Goal: Complete application form

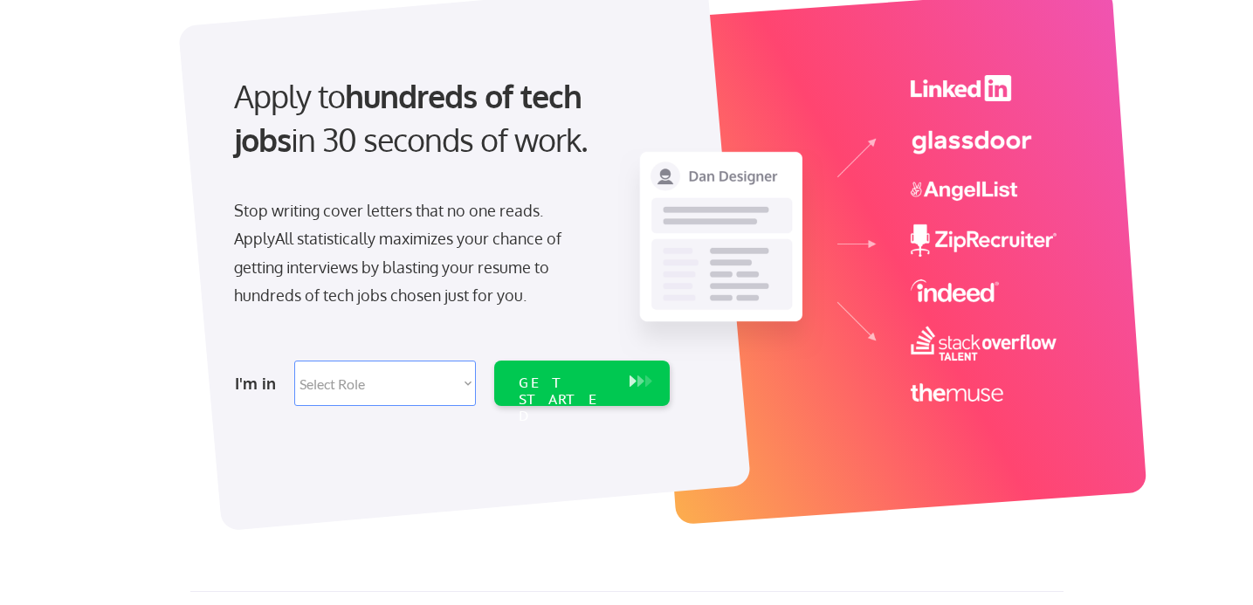
scroll to position [134, 0]
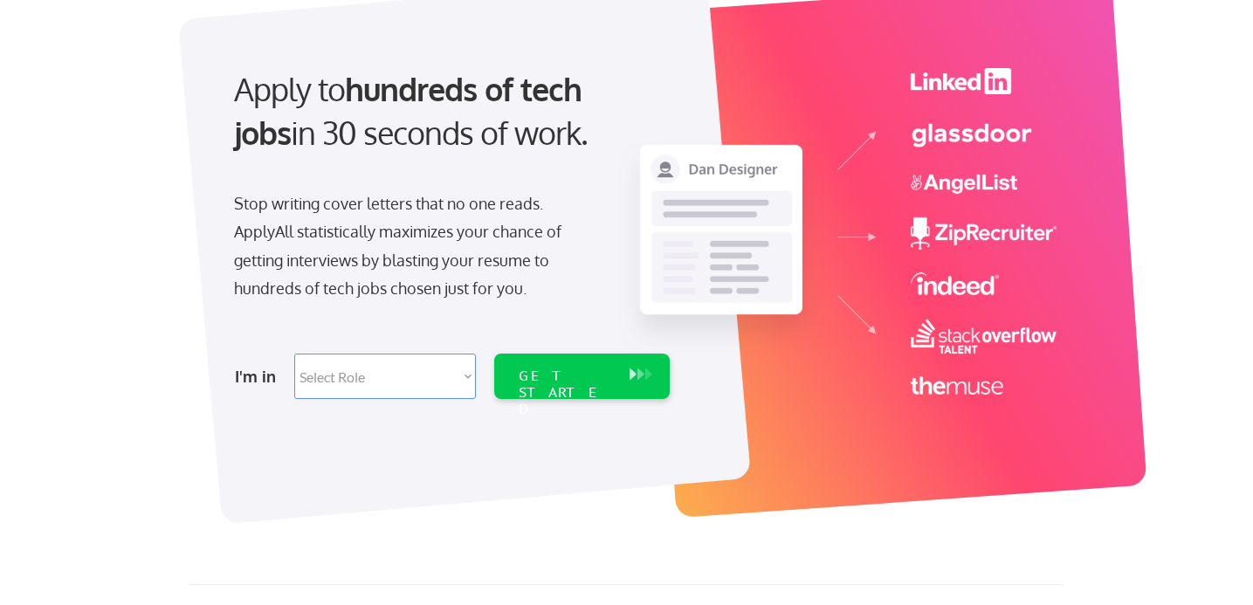
click at [458, 376] on select "Select Role Software Engineering Product Management Customer Success Sales UI/U…" at bounding box center [385, 376] width 182 height 45
select select ""hr_recruiting""
click at [294, 354] on select "Select Role Software Engineering Product Management Customer Success Sales UI/U…" at bounding box center [385, 376] width 182 height 45
select select ""hr_recruiting""
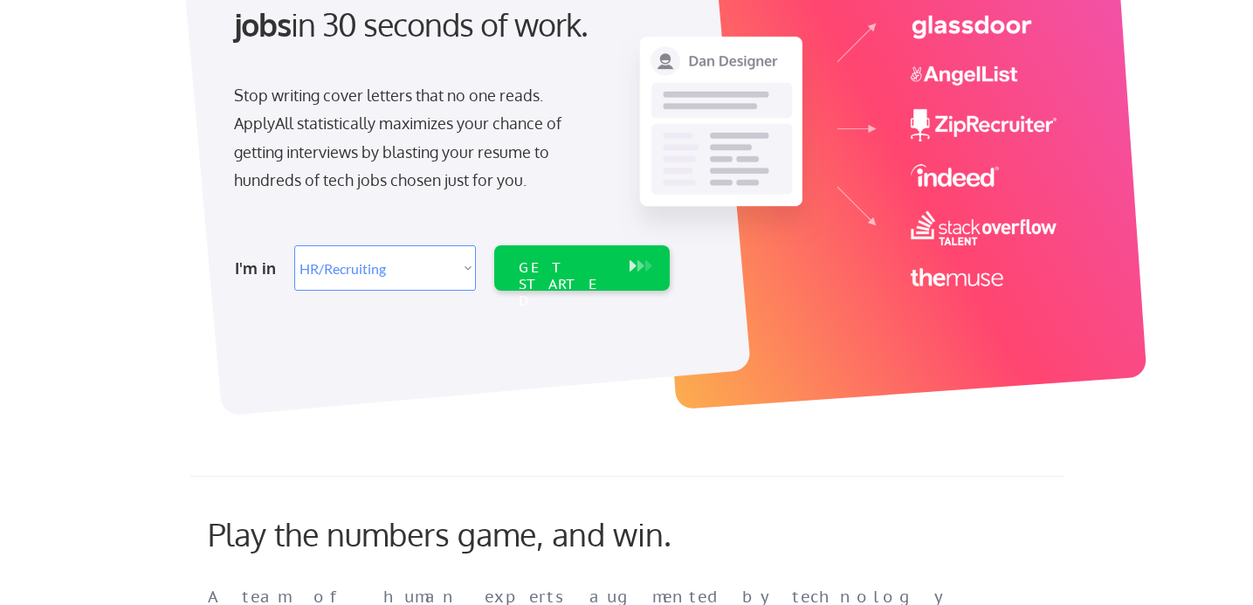
scroll to position [181, 0]
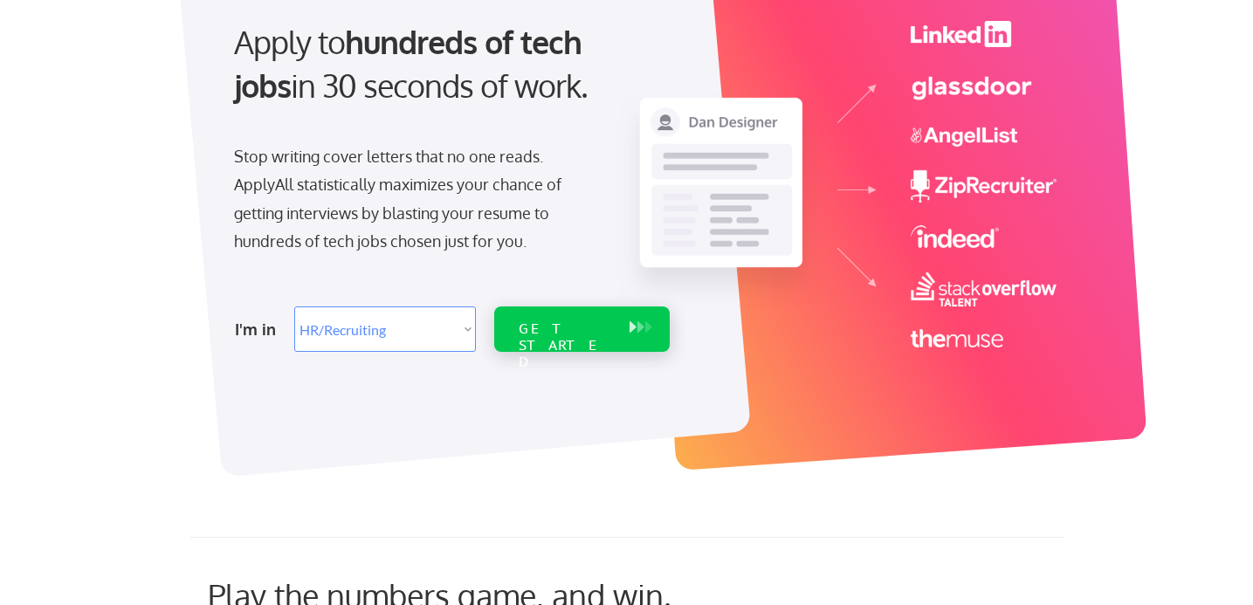
click at [609, 317] on div "GET STARTED" at bounding box center [565, 328] width 111 height 45
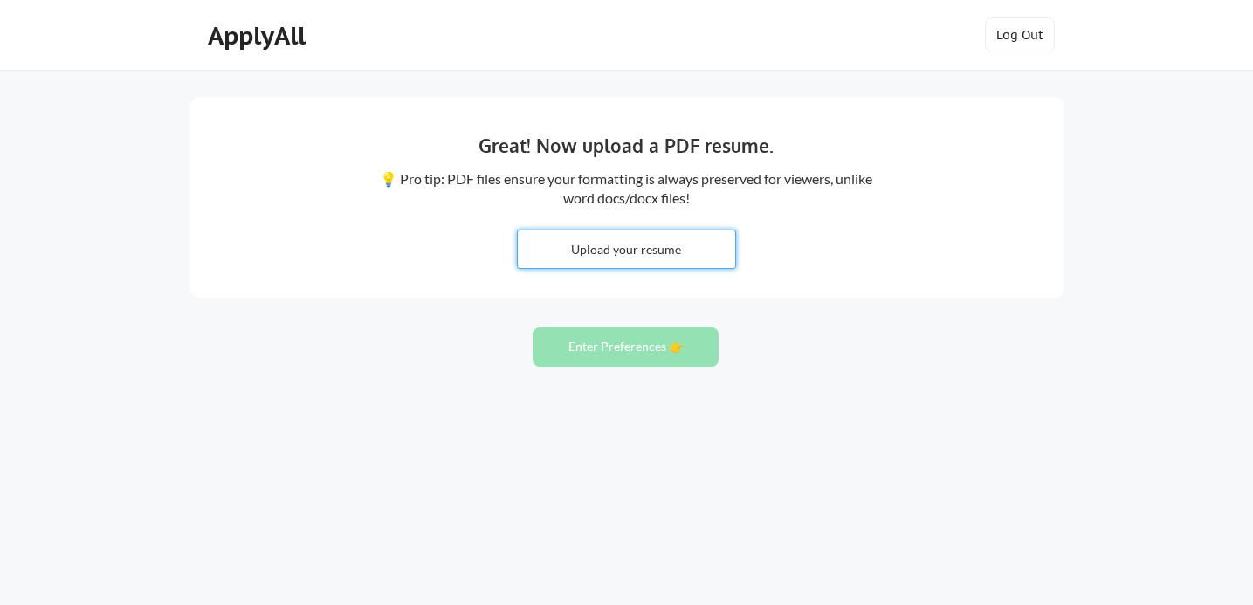
click at [624, 256] on input "file" at bounding box center [626, 250] width 217 height 38
type input "C:\fakepath\JS Resume - H.pdf"
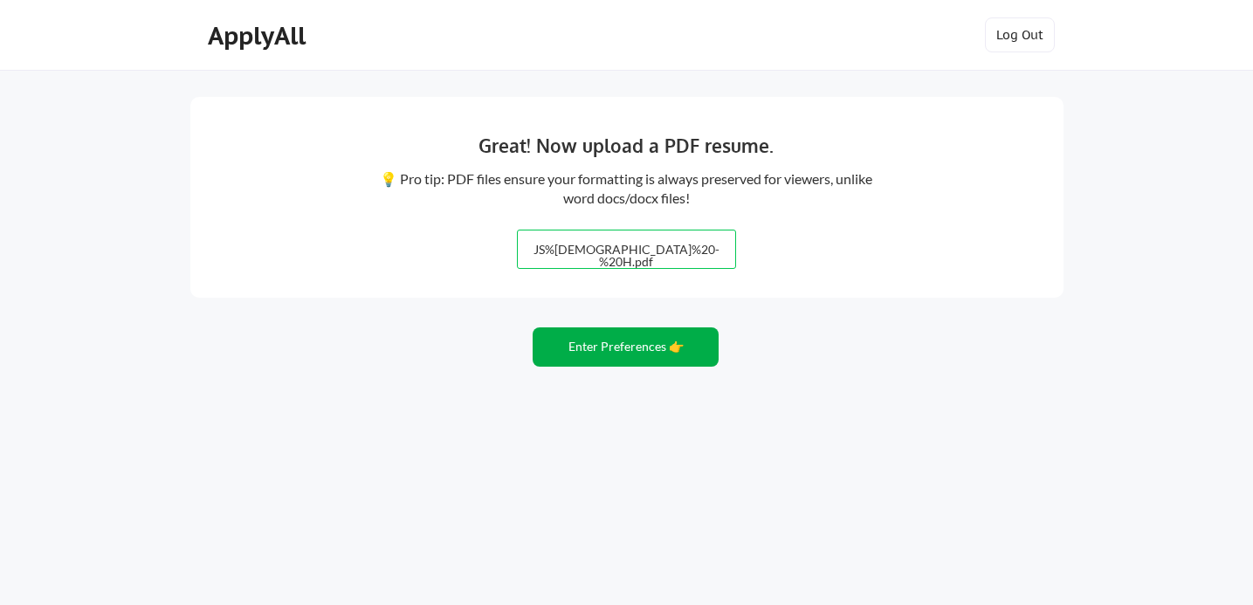
click at [618, 359] on button "Enter Preferences 👉" at bounding box center [626, 346] width 186 height 39
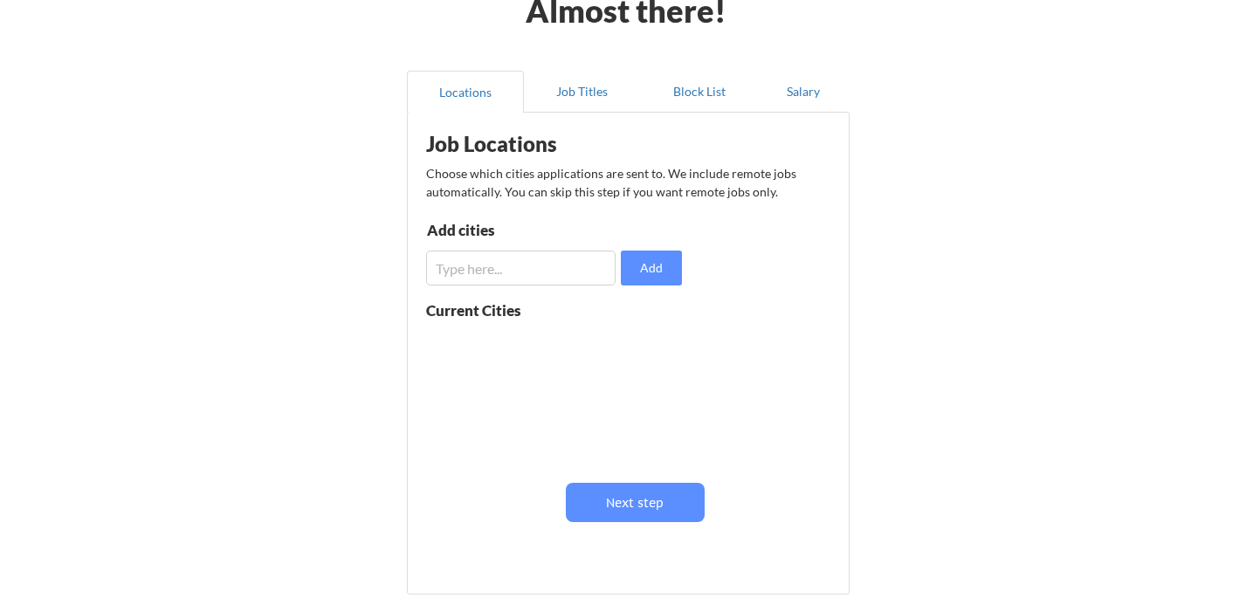
scroll to position [102, 0]
click at [531, 268] on input "input" at bounding box center [520, 267] width 189 height 35
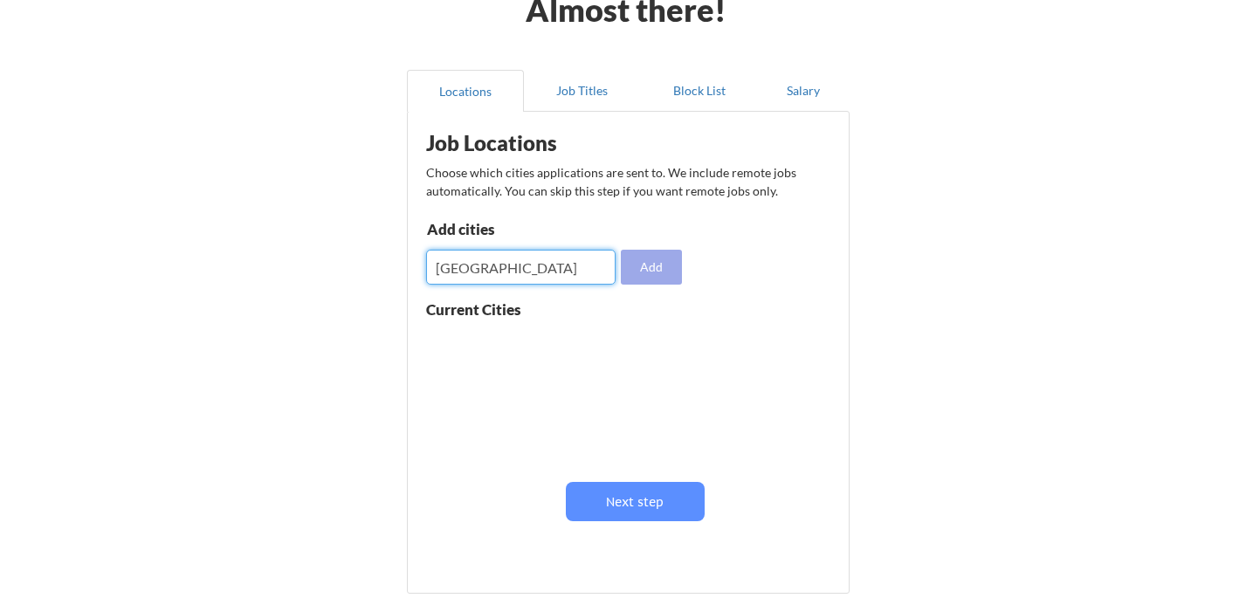
type input "burlington"
click at [669, 275] on button "Add" at bounding box center [651, 267] width 61 height 35
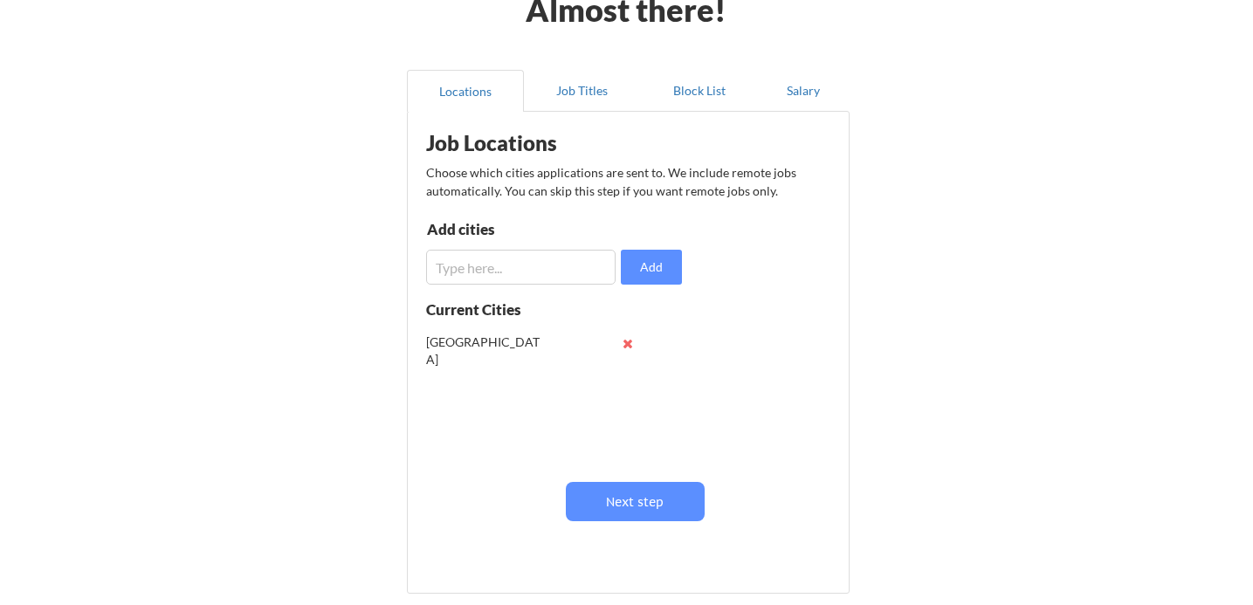
click at [521, 265] on input "input" at bounding box center [520, 267] width 189 height 35
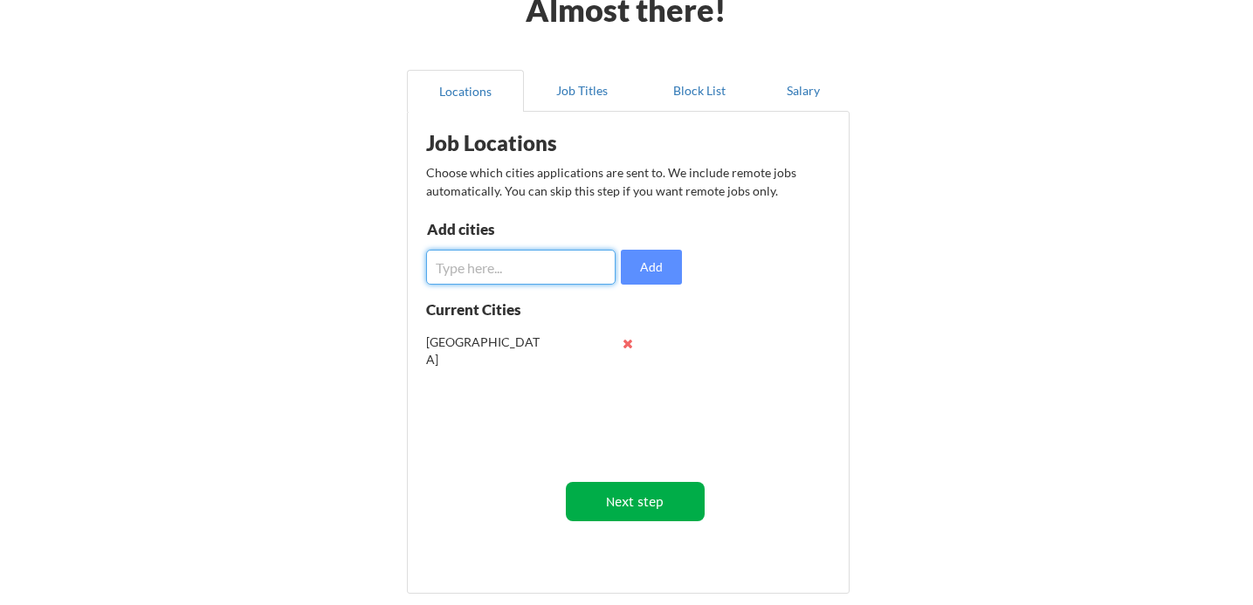
click at [652, 503] on button "Next step" at bounding box center [635, 501] width 139 height 39
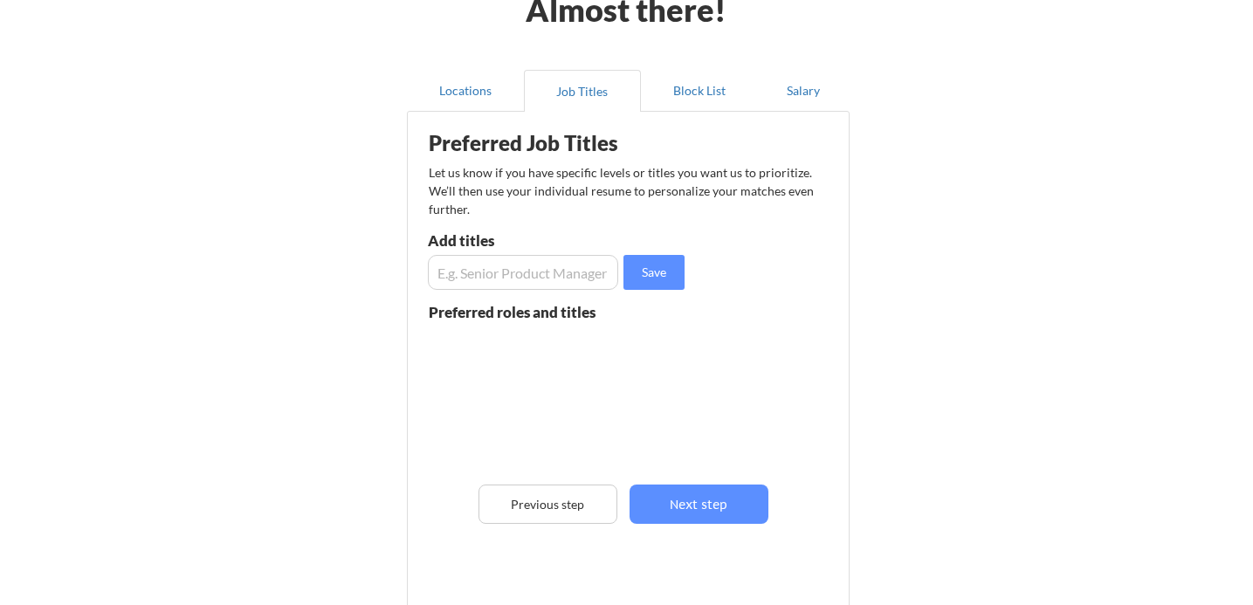
click at [513, 272] on input "input" at bounding box center [523, 272] width 190 height 35
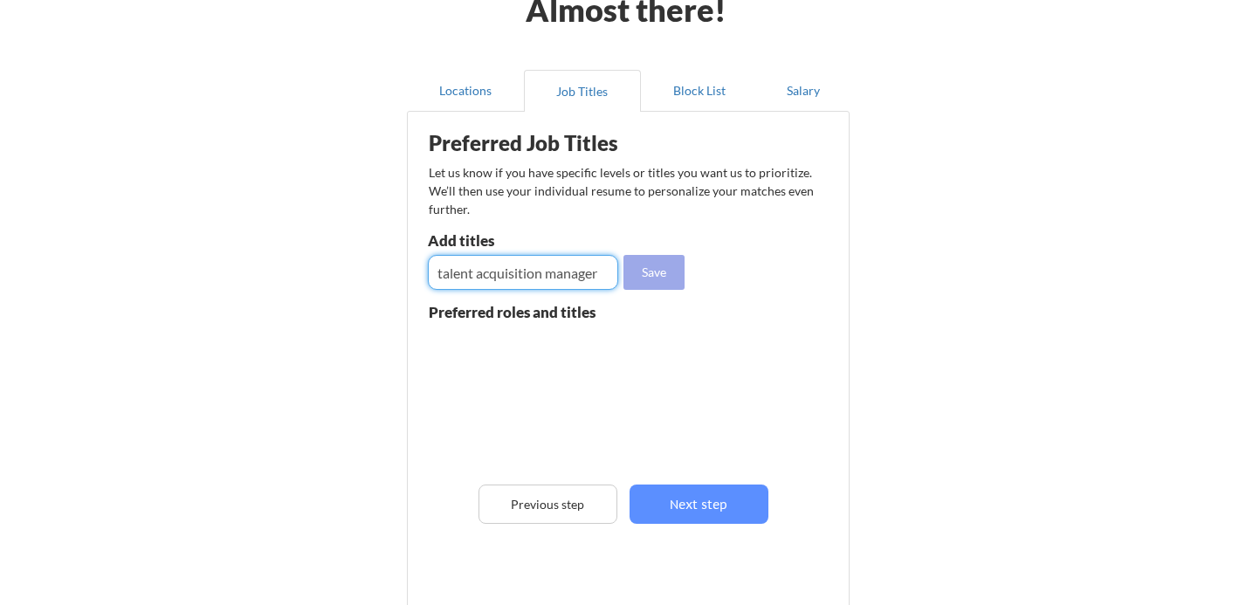
type input "talent acquisition manager"
click at [663, 279] on button "Save" at bounding box center [653, 272] width 61 height 35
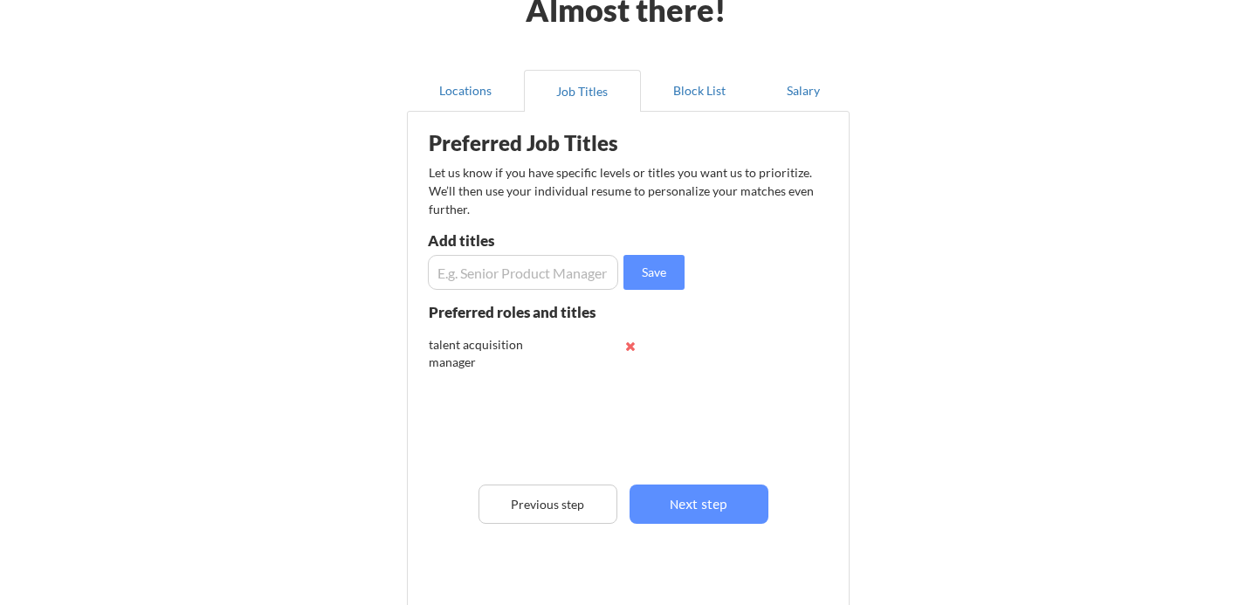
click at [497, 271] on input "input" at bounding box center [523, 272] width 190 height 35
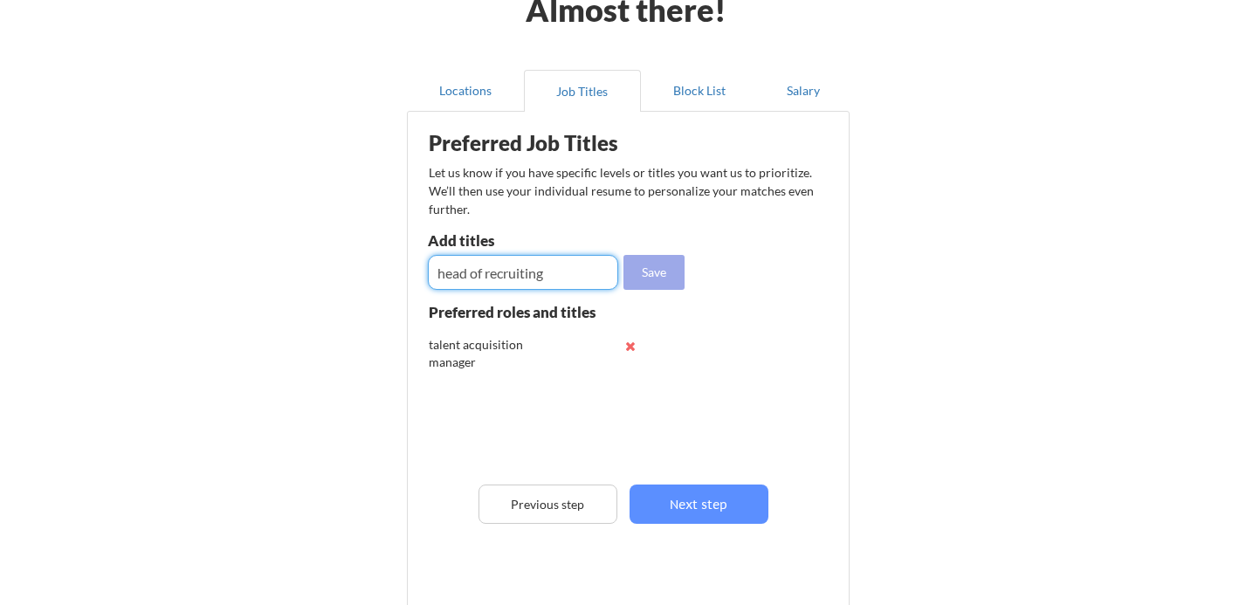
type input "head of recruiting"
click at [661, 279] on button "Save" at bounding box center [653, 272] width 61 height 35
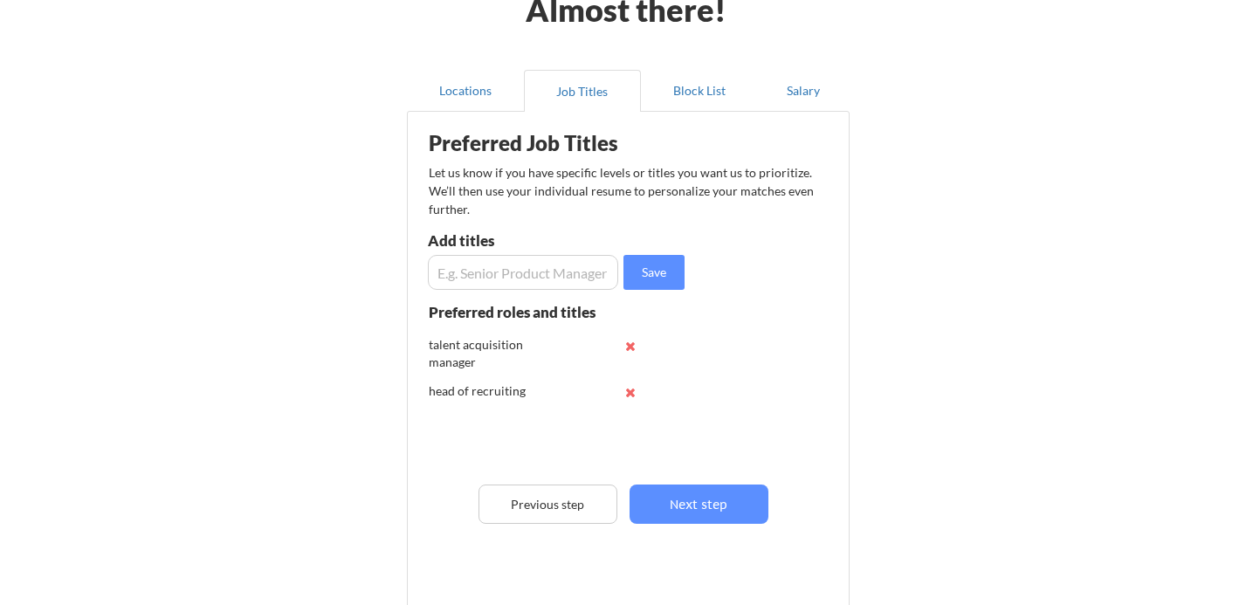
click at [520, 275] on input "input" at bounding box center [523, 272] width 190 height 35
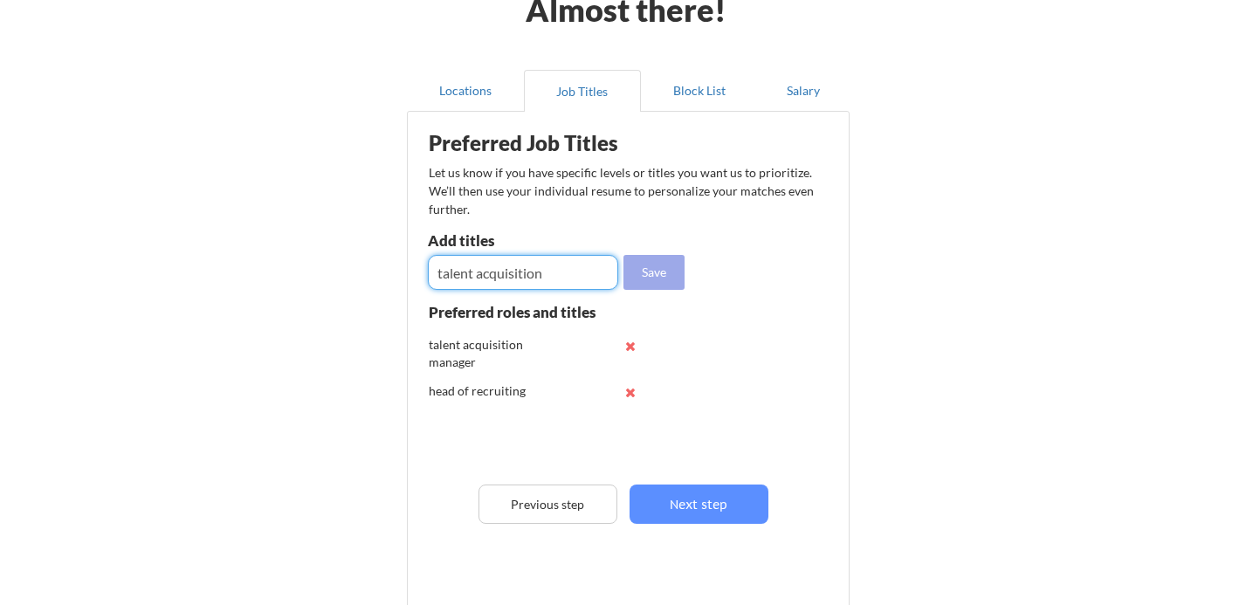
type input "talent acquisition"
click at [657, 270] on button "Save" at bounding box center [653, 272] width 61 height 35
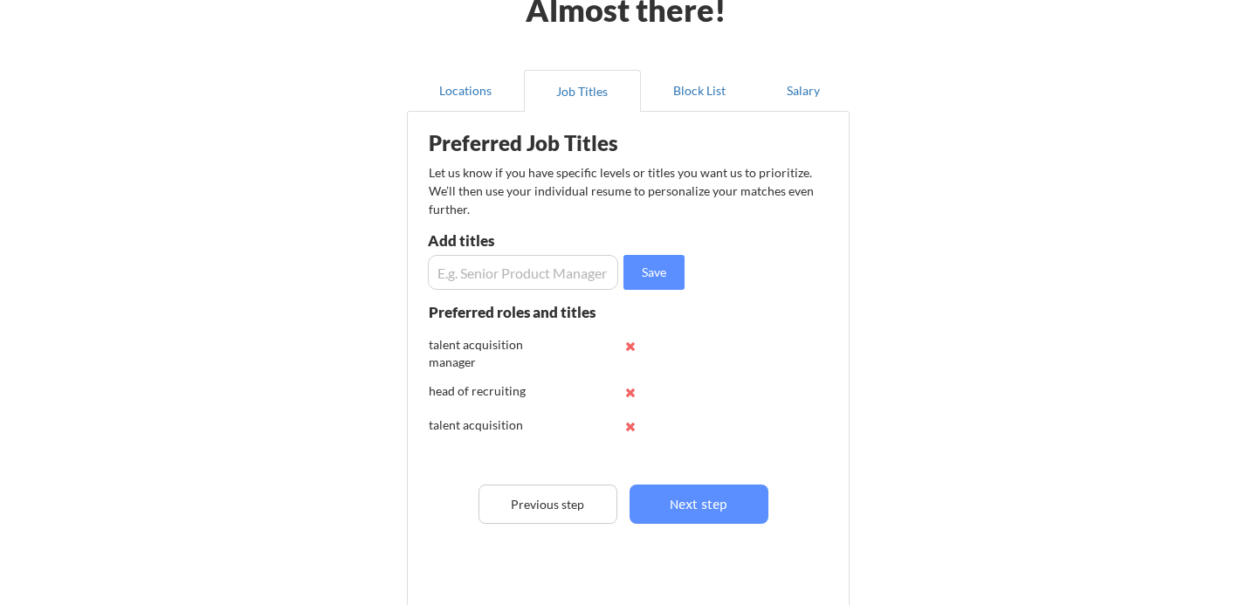
click at [516, 279] on input "input" at bounding box center [523, 272] width 190 height 35
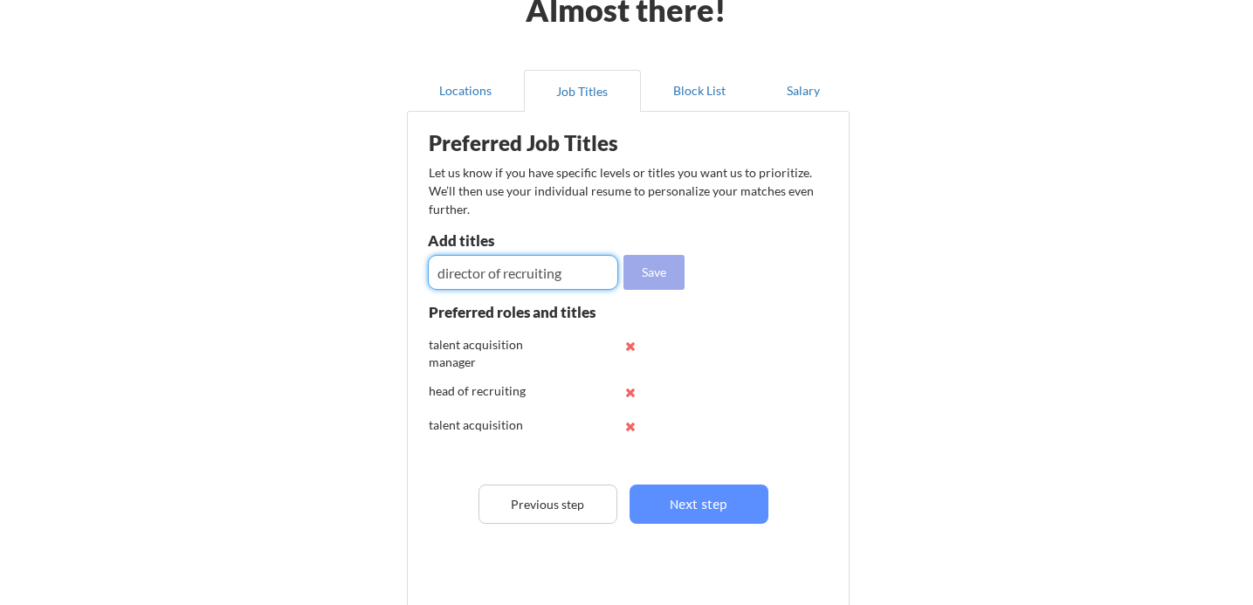
type input "director of recruiting"
click at [660, 271] on button "Save" at bounding box center [653, 272] width 61 height 35
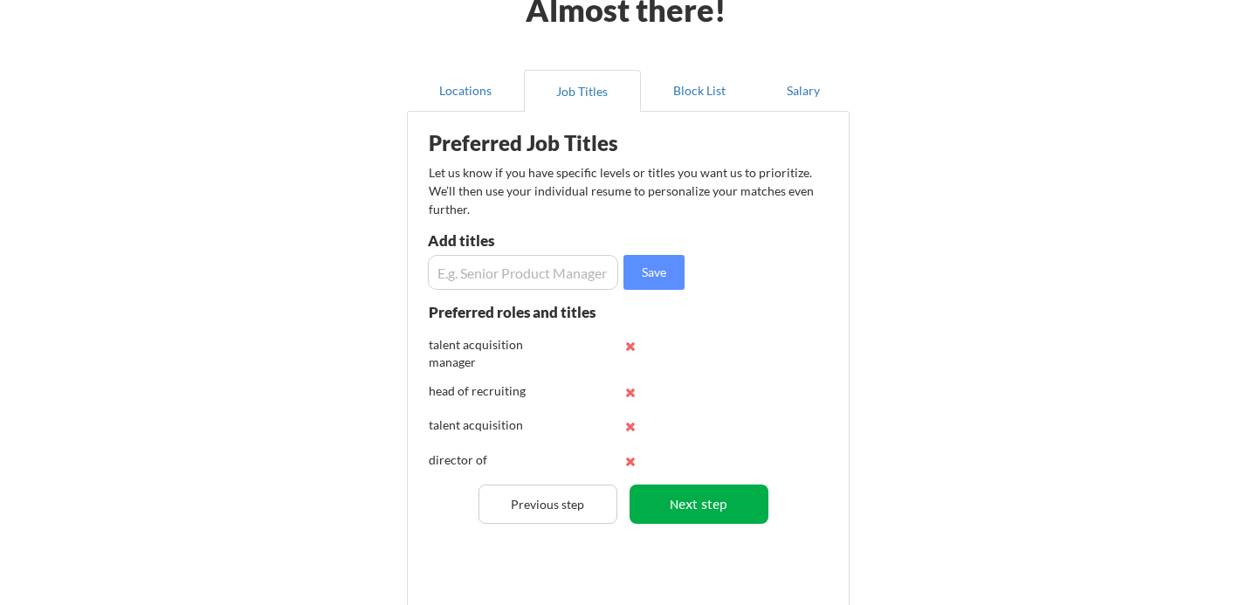
click at [689, 514] on button "Next step" at bounding box center [699, 504] width 139 height 39
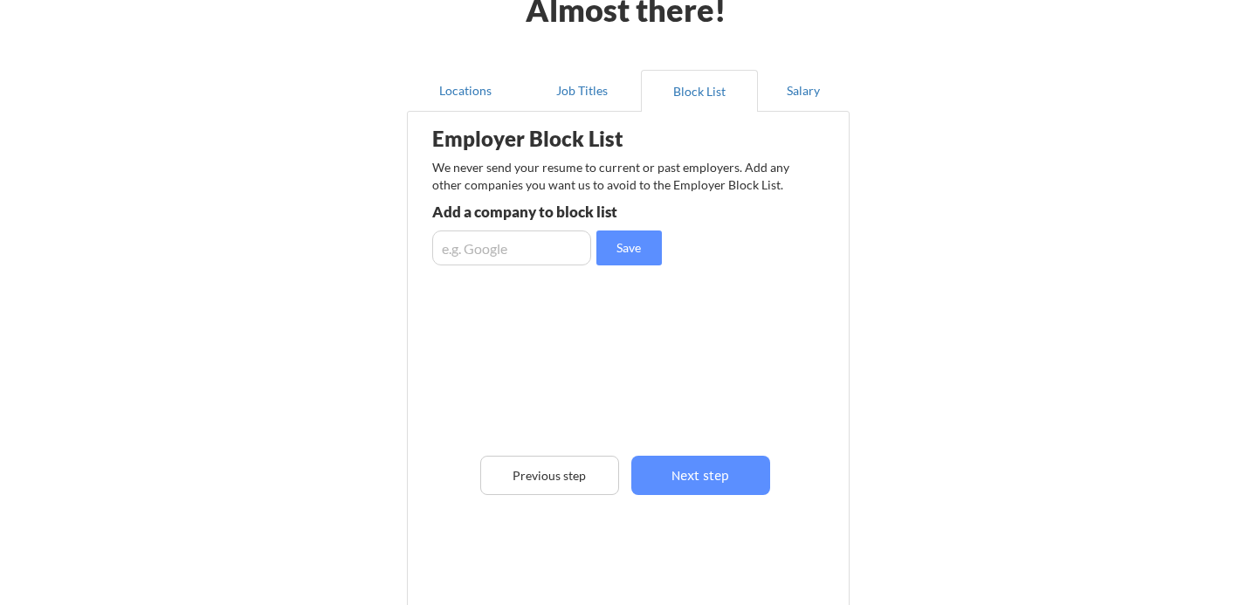
click at [521, 244] on input "input" at bounding box center [511, 248] width 159 height 35
type input "Amdocs"
click at [657, 247] on button "Save" at bounding box center [628, 248] width 65 height 35
click at [520, 254] on input "input" at bounding box center [511, 248] width 159 height 35
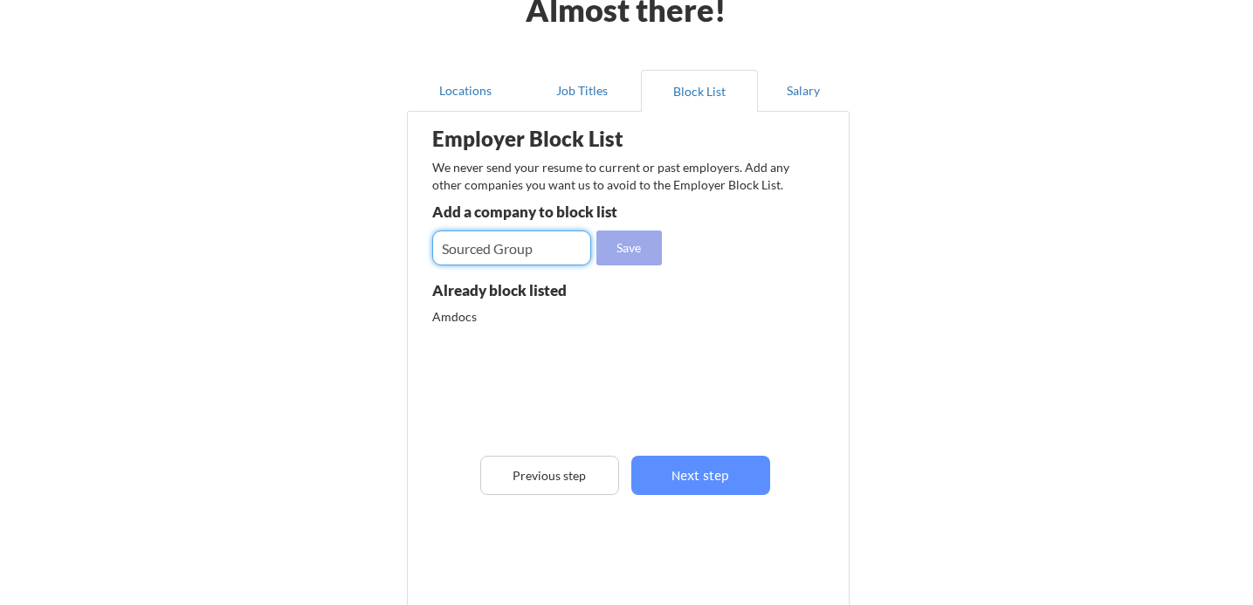
type input "Sourced Group"
click at [637, 245] on button "Save" at bounding box center [628, 248] width 65 height 35
click at [521, 257] on input "input" at bounding box center [511, 248] width 159 height 35
type input "Mersive"
click at [650, 253] on button "Save" at bounding box center [628, 248] width 65 height 35
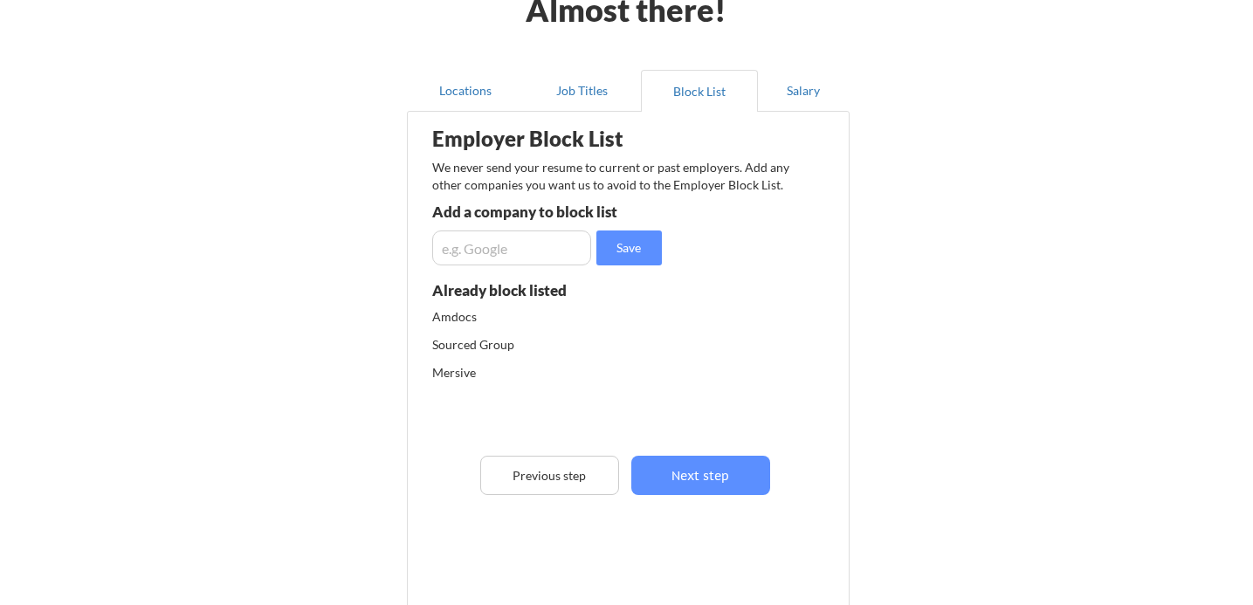
click at [482, 244] on input "input" at bounding box center [511, 248] width 159 height 35
type input "FullContact"
click at [630, 244] on button "Save" at bounding box center [628, 248] width 65 height 35
click at [523, 248] on input "input" at bounding box center [511, 248] width 159 height 35
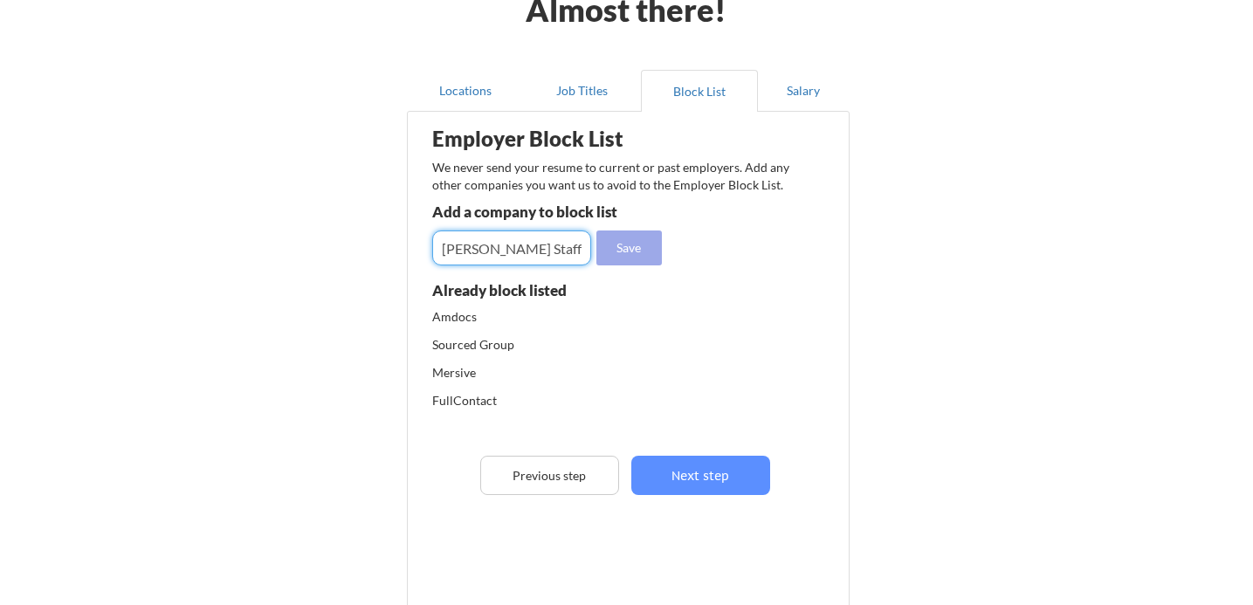
type input "Roth Staffing"
click at [623, 251] on button "Save" at bounding box center [628, 248] width 65 height 35
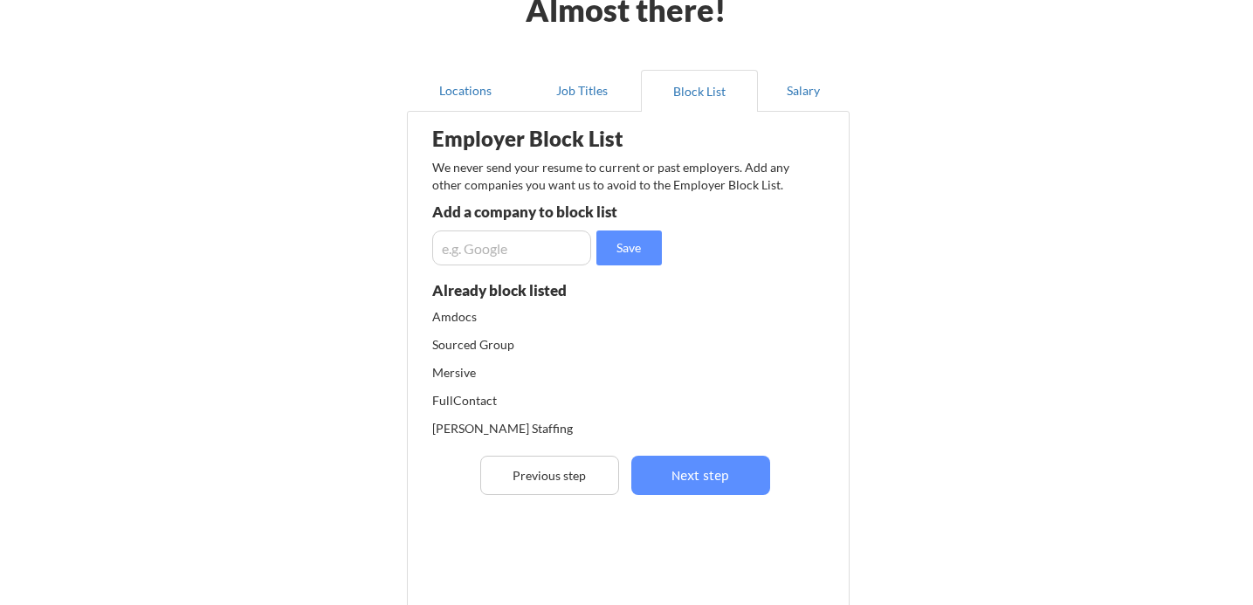
click at [541, 251] on input "input" at bounding box center [511, 248] width 159 height 35
type input "About Talent"
click at [640, 248] on button "Save" at bounding box center [628, 248] width 65 height 35
click at [687, 475] on button "Next step" at bounding box center [700, 475] width 139 height 39
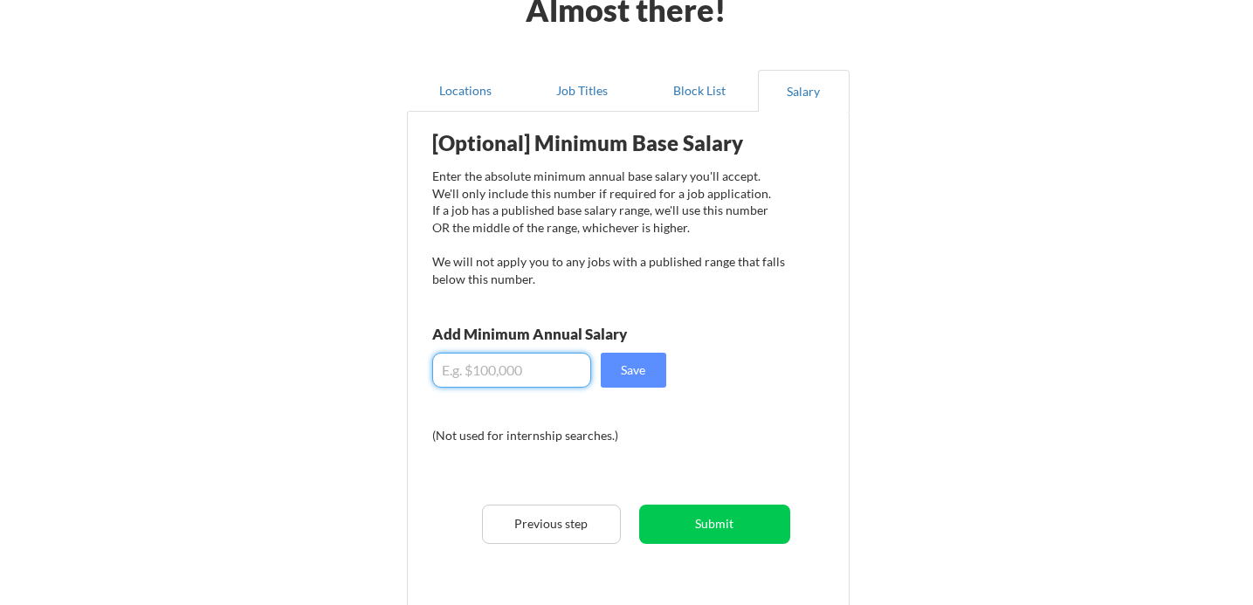
click at [470, 368] on input "input" at bounding box center [511, 370] width 159 height 35
type input "$120,000"
click at [637, 371] on button "Save" at bounding box center [633, 370] width 65 height 35
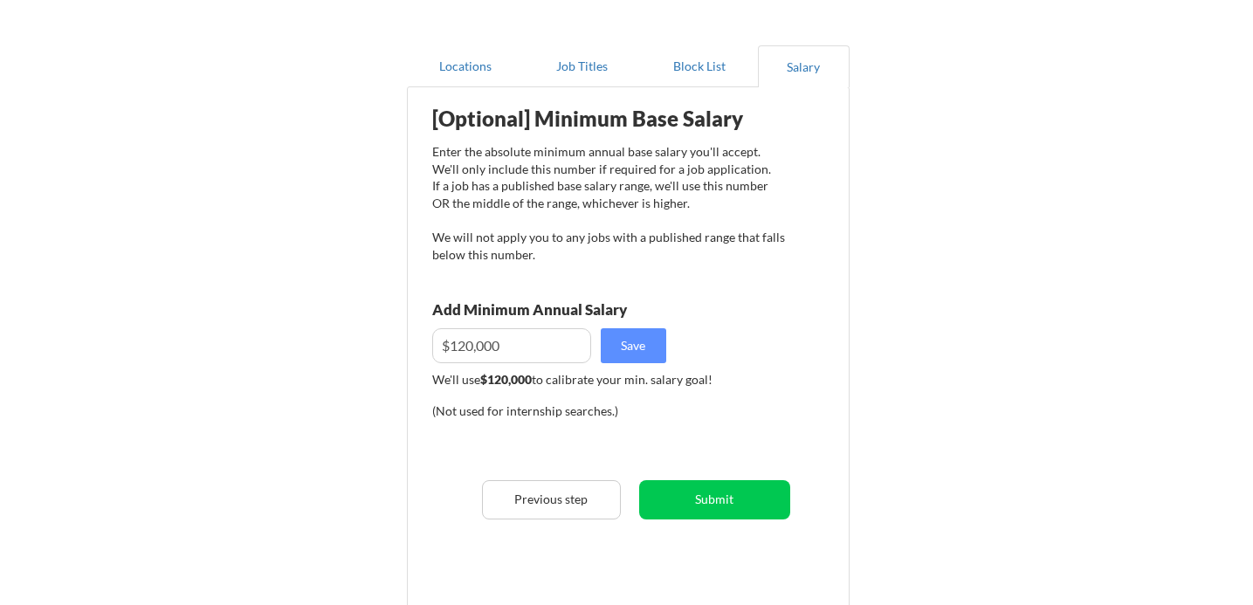
scroll to position [141, 0]
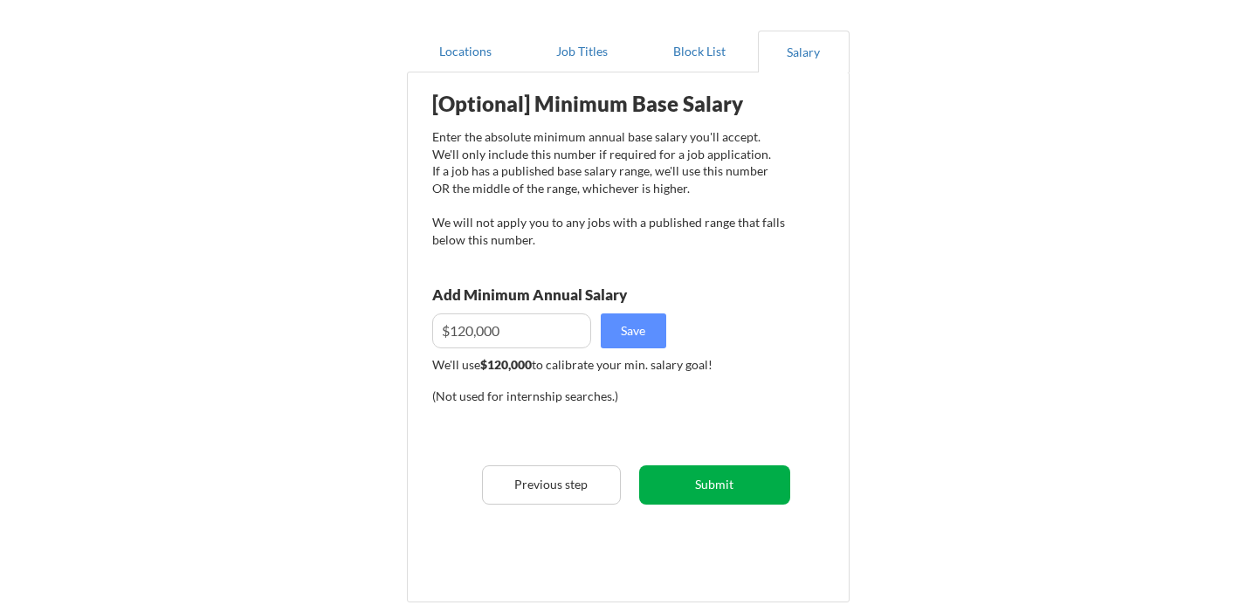
click at [723, 484] on button "Submit" at bounding box center [714, 484] width 151 height 39
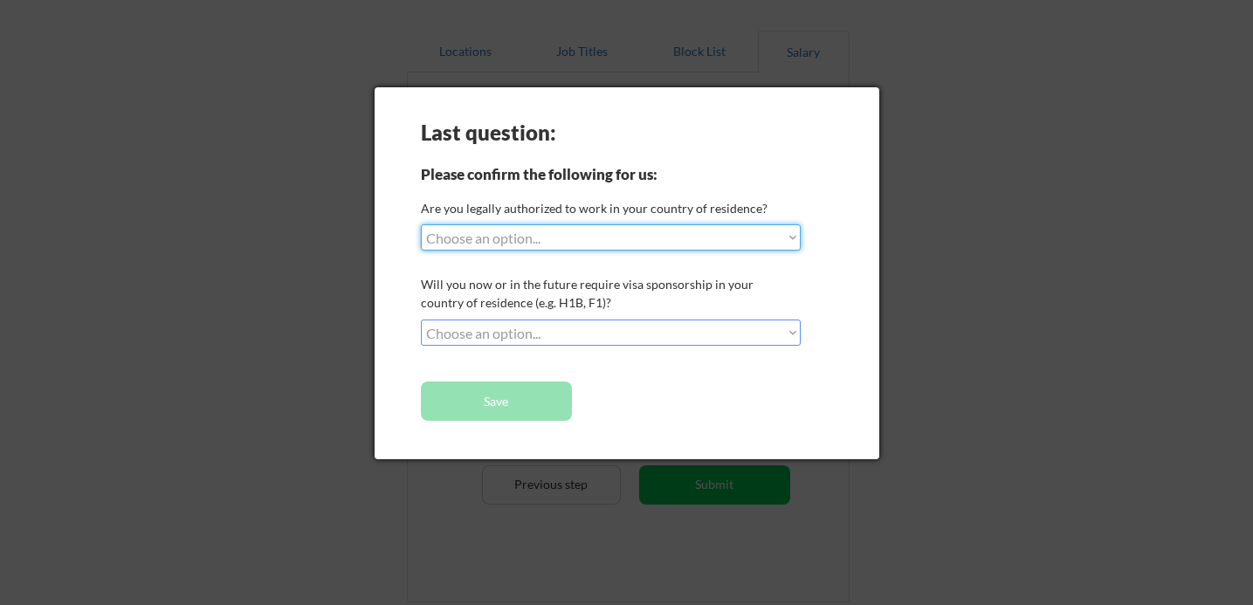
click at [602, 244] on select "Choose an option... Yes, I am a US Citizen Yes, I am a Canadian Citizen Yes, I …" at bounding box center [611, 237] width 380 height 26
select select ""yes__i_am_a_us_citizen""
click at [421, 224] on select "Choose an option... Yes, I am a US Citizen Yes, I am a Canadian Citizen Yes, I …" at bounding box center [611, 237] width 380 height 26
click at [575, 337] on select "Choose an option... No, I will not need sponsorship Yes, I will need sponsorship" at bounding box center [611, 333] width 380 height 26
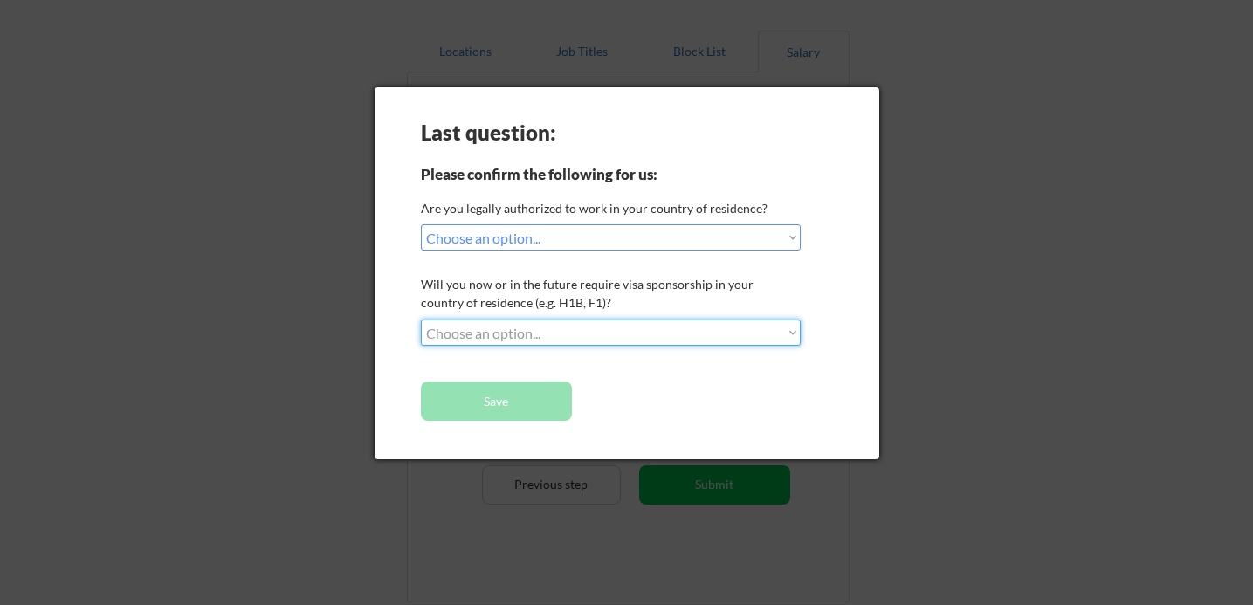
select select ""no__i_will_not_need_sponsorship""
click at [421, 320] on select "Choose an option... No, I will not need sponsorship Yes, I will need sponsorship" at bounding box center [611, 333] width 380 height 26
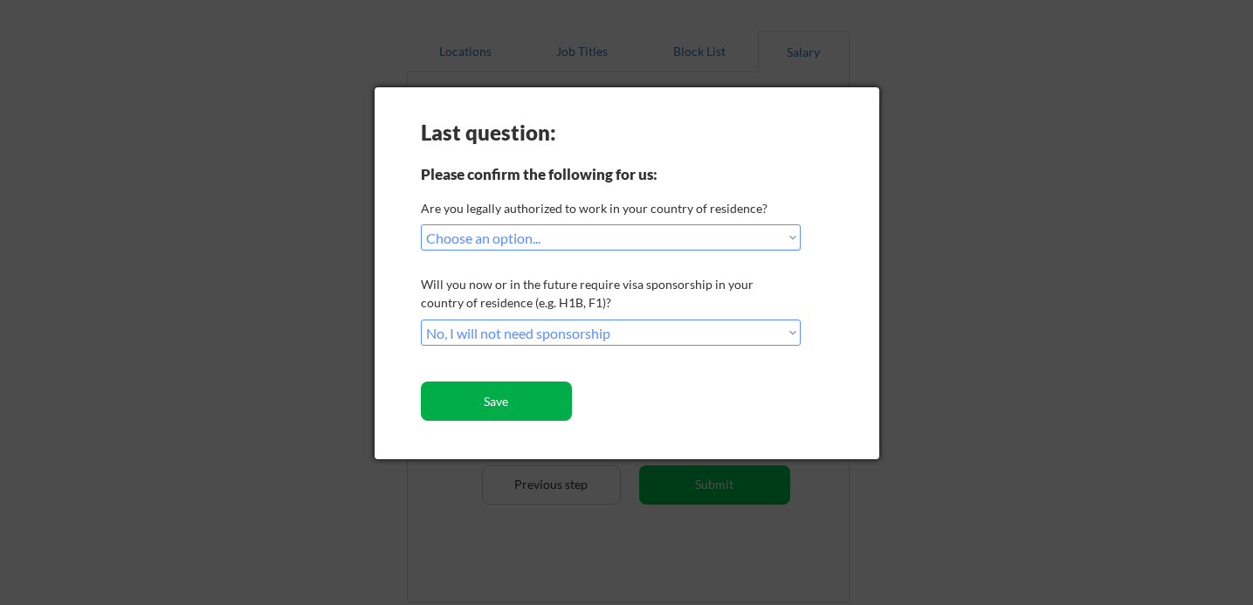
click at [522, 397] on button "Save" at bounding box center [496, 401] width 151 height 39
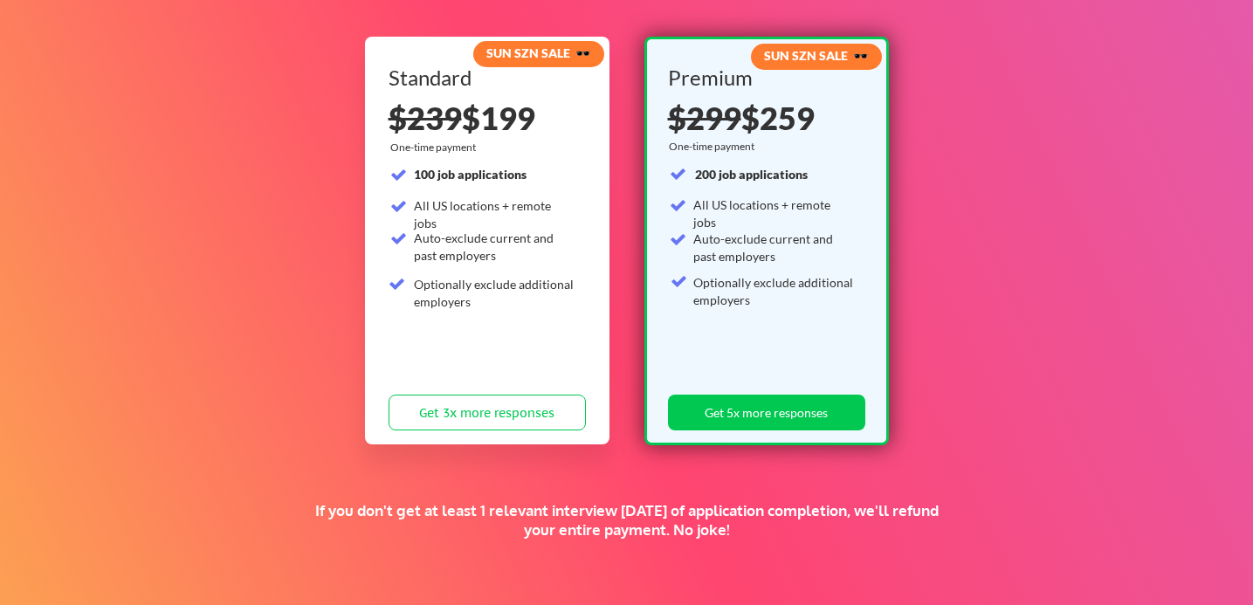
scroll to position [171, 0]
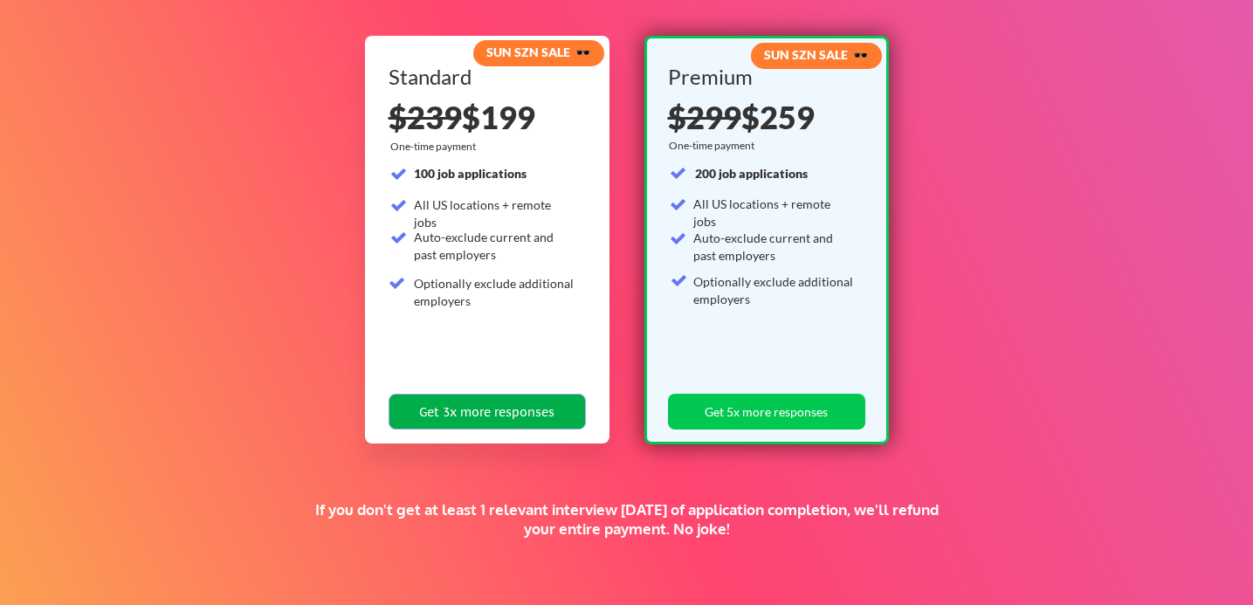
click at [453, 410] on button "Get 3x more responses" at bounding box center [487, 412] width 197 height 36
